Goal: Transaction & Acquisition: Purchase product/service

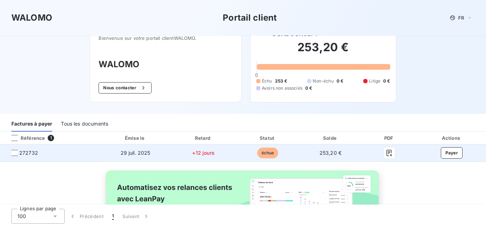
scroll to position [15, 0]
click at [14, 154] on div at bounding box center [14, 153] width 6 height 6
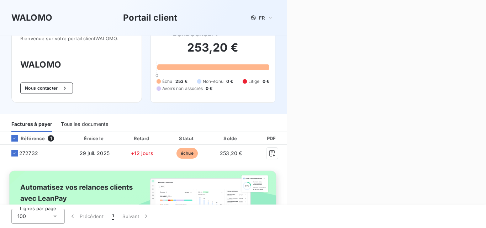
click at [447, 151] on div "Factures sélectionnées pour le paiement : Référence Solde 272732 253,20 € Total…" at bounding box center [386, 114] width 199 height 228
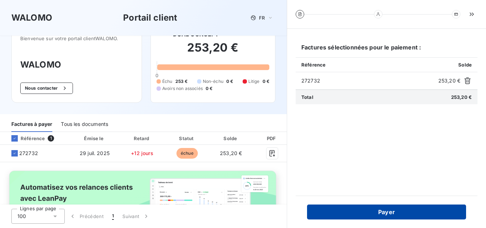
click at [387, 211] on button "Payer" at bounding box center [386, 212] width 159 height 15
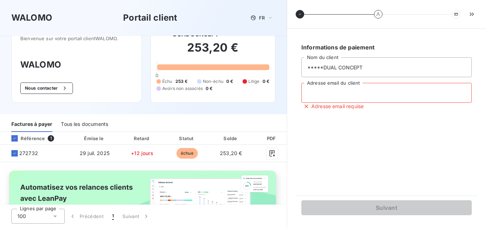
click at [339, 95] on input "Adresse email du client" at bounding box center [386, 93] width 170 height 20
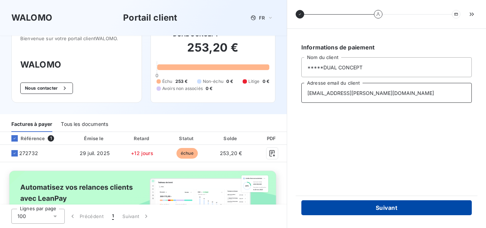
type input "dualconcept.dupuy@gmail.com"
click at [384, 203] on button "Suivant" at bounding box center [386, 207] width 170 height 15
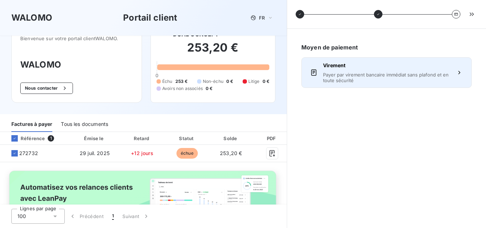
click at [451, 78] on button "Virement Payer par virement bancaire immédiat sans plafond et en toute sécurité" at bounding box center [386, 72] width 170 height 31
